Goal: Information Seeking & Learning: Learn about a topic

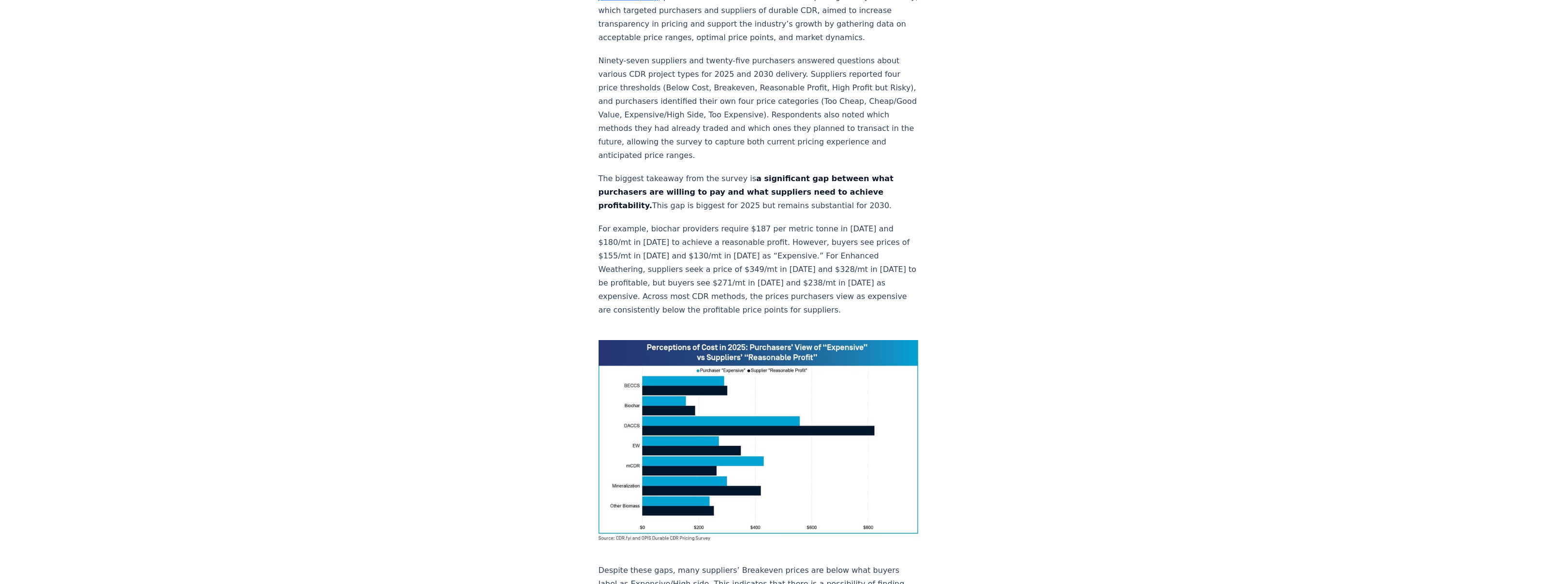
scroll to position [787, 0]
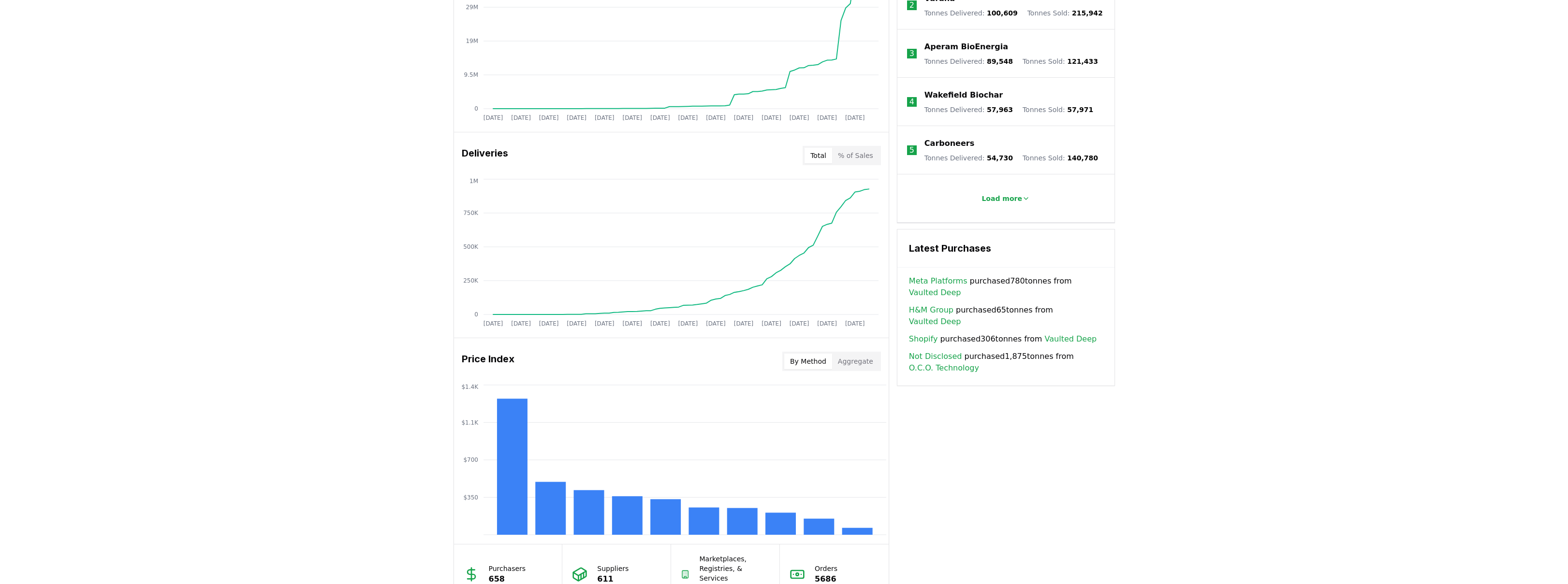
scroll to position [31, 0]
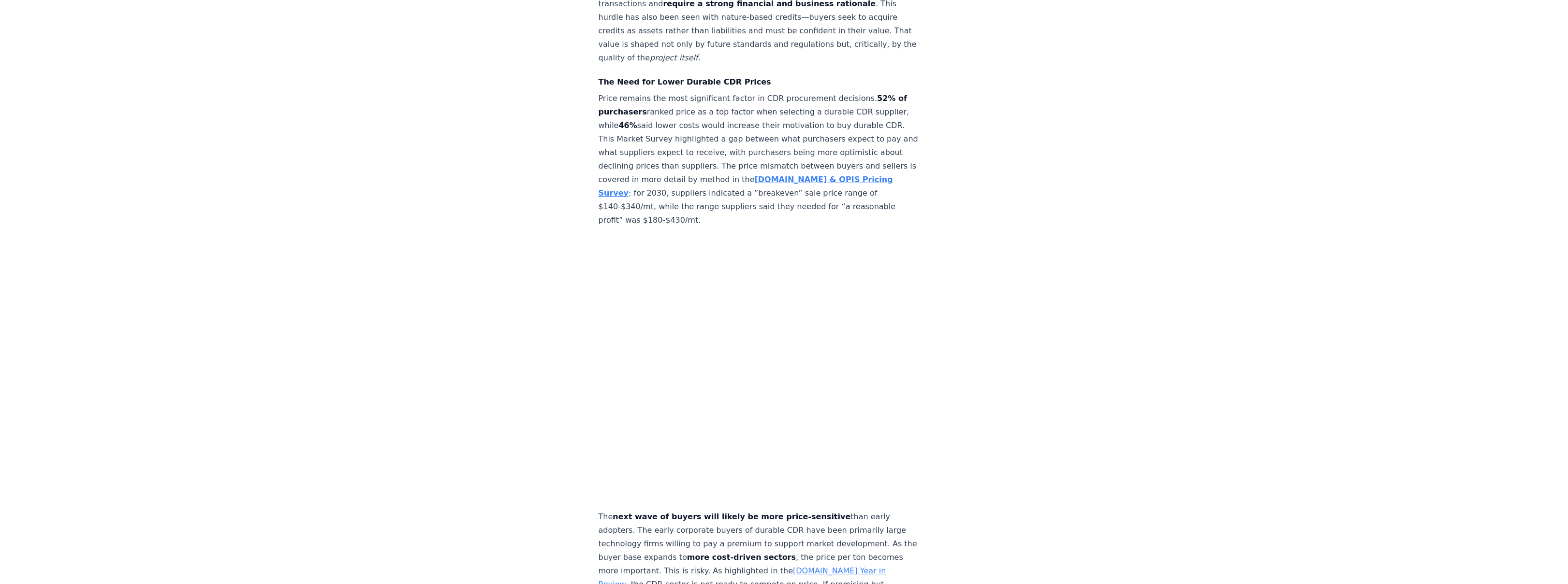
scroll to position [3133, 0]
